Goal: Task Accomplishment & Management: Use online tool/utility

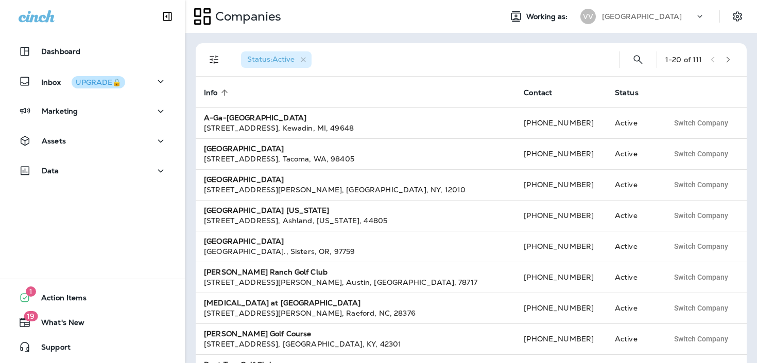
click at [686, 21] on div "[GEOGRAPHIC_DATA]" at bounding box center [648, 16] width 93 height 15
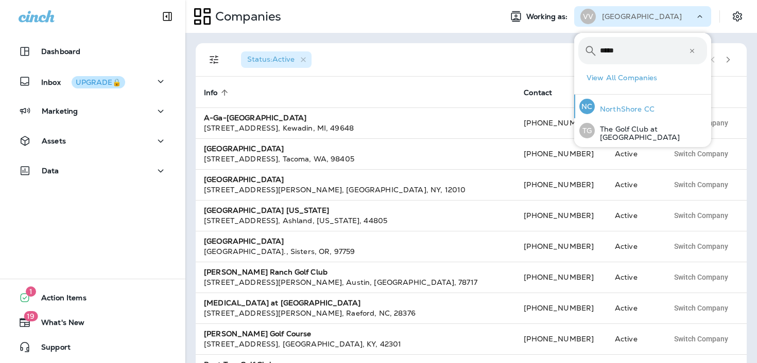
type input "*****"
click at [619, 104] on div "NC NorthShore CC" at bounding box center [616, 107] width 83 height 24
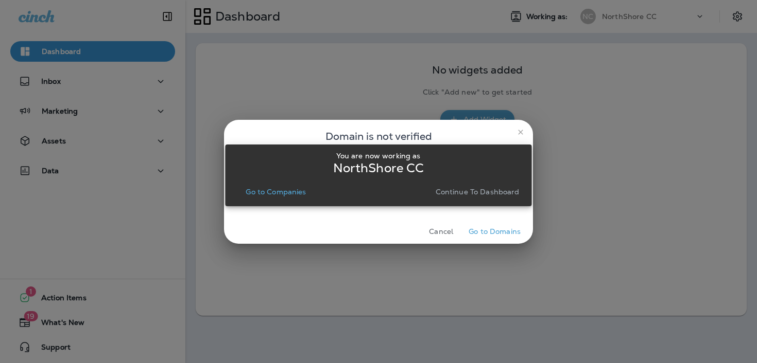
click at [483, 193] on p "Continue to Dashboard" at bounding box center [478, 192] width 84 height 8
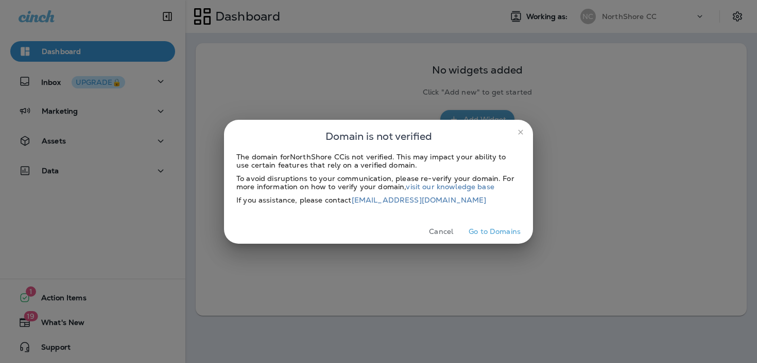
click at [444, 235] on button "Cancel" at bounding box center [441, 232] width 39 height 16
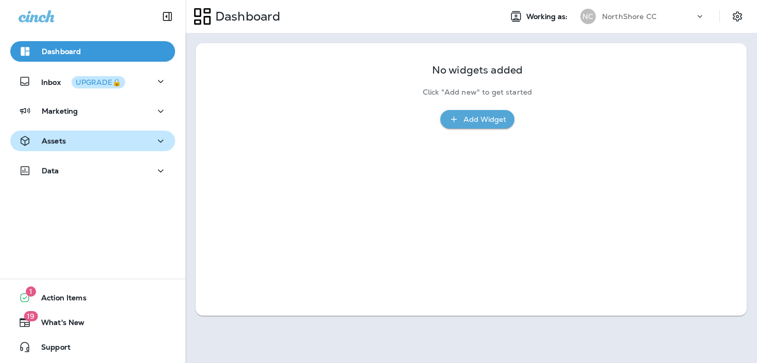
click at [124, 143] on div "Assets" at bounding box center [93, 141] width 148 height 13
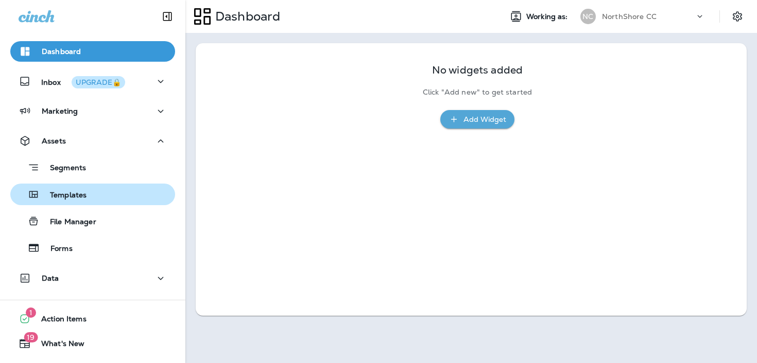
click at [104, 192] on div "Templates" at bounding box center [92, 194] width 156 height 15
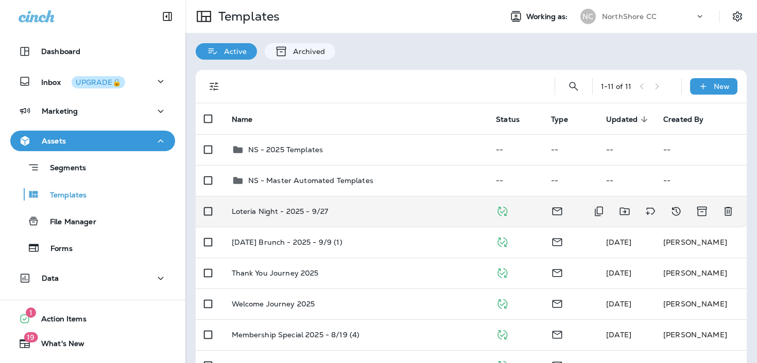
click at [435, 213] on div "Loteria Night - 2025 - 9/27" at bounding box center [356, 211] width 248 height 8
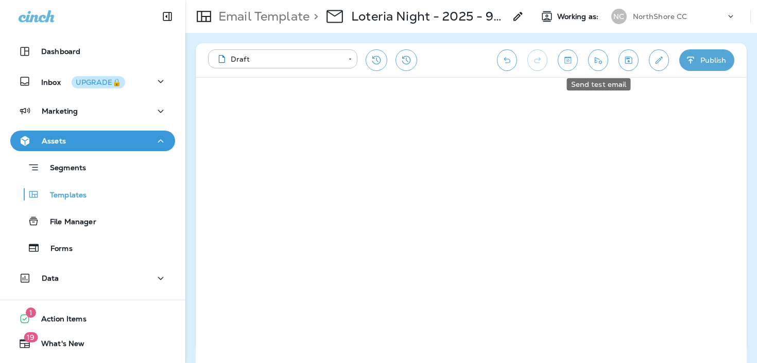
click at [598, 60] on icon "Send test email" at bounding box center [598, 60] width 11 height 10
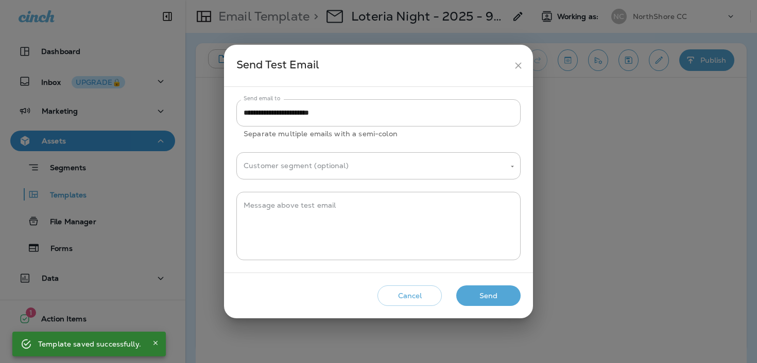
click at [499, 295] on button "Send" at bounding box center [488, 296] width 64 height 21
